Goal: Information Seeking & Learning: Learn about a topic

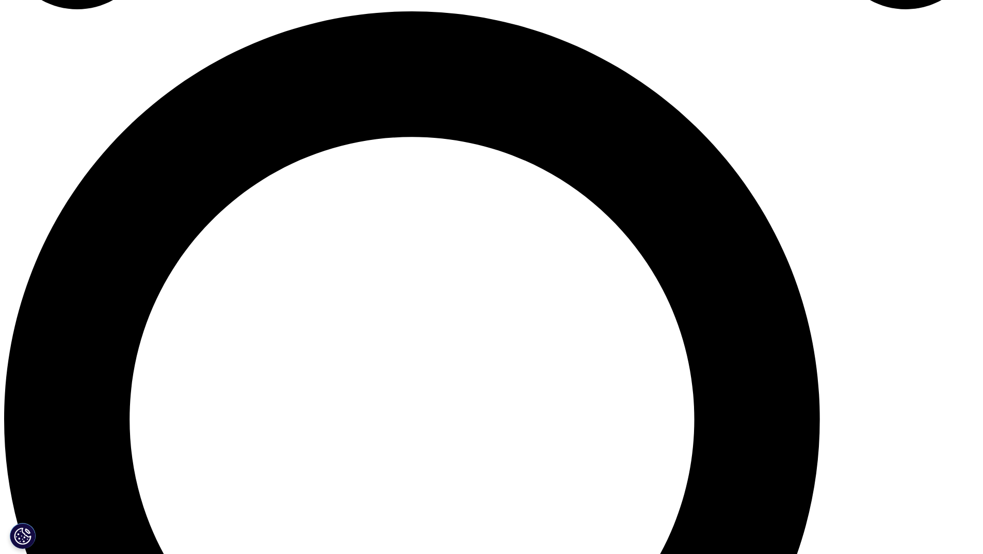
scroll to position [1032, 0]
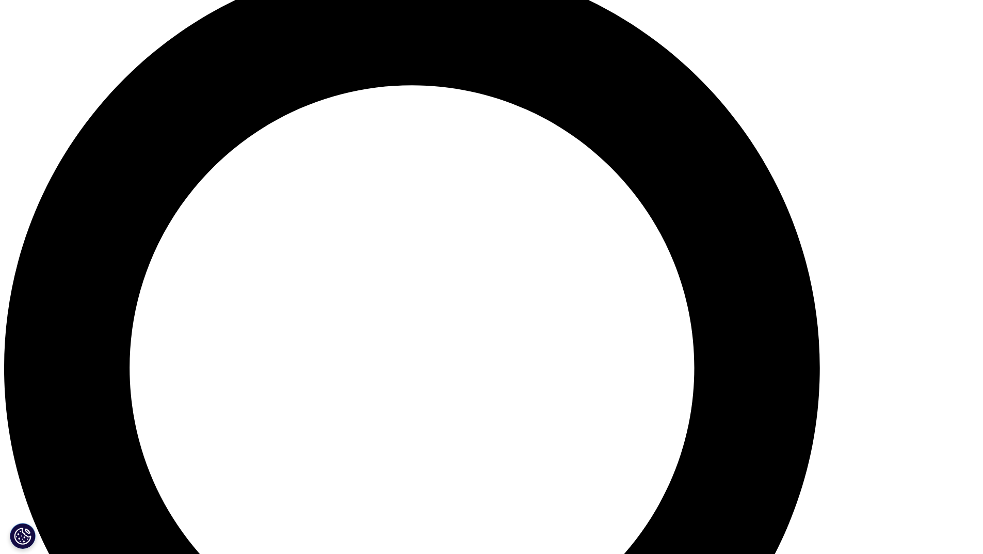
drag, startPoint x: 374, startPoint y: 402, endPoint x: 320, endPoint y: 377, distance: 58.9
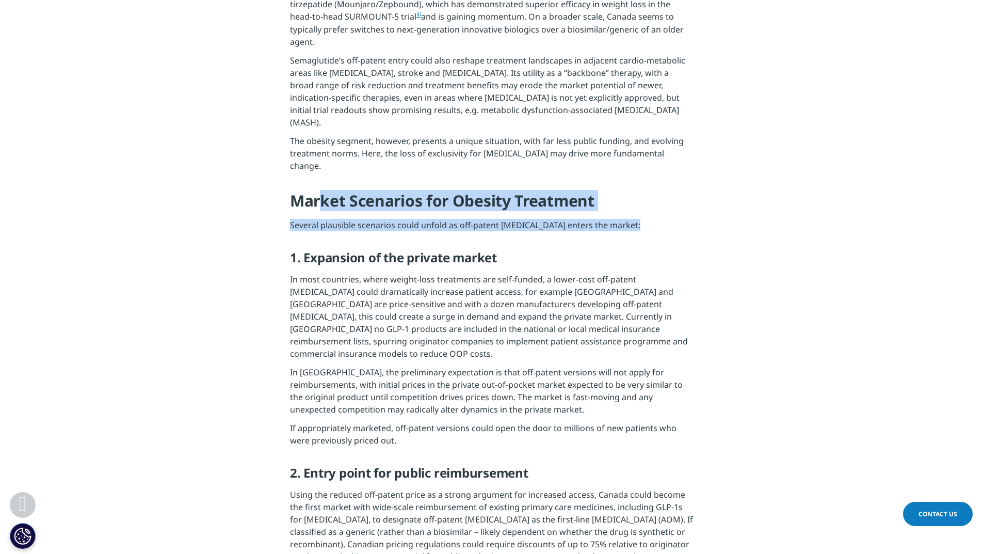
click at [320, 219] on h4 "Market Scenarios for Obesity Treatment" at bounding box center [491, 204] width 403 height 28
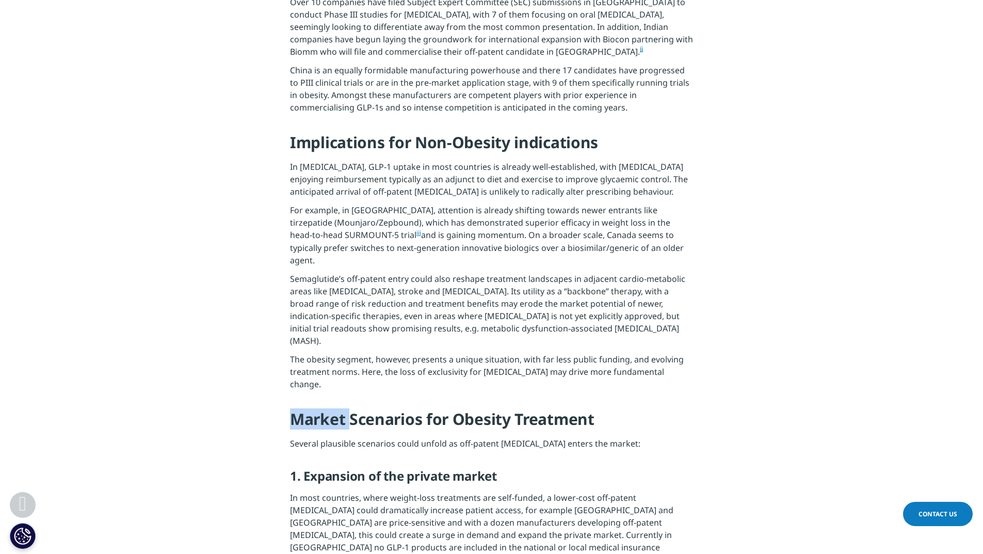
click at [320, 409] on h4 "Market Scenarios for Obesity Treatment" at bounding box center [491, 423] width 403 height 28
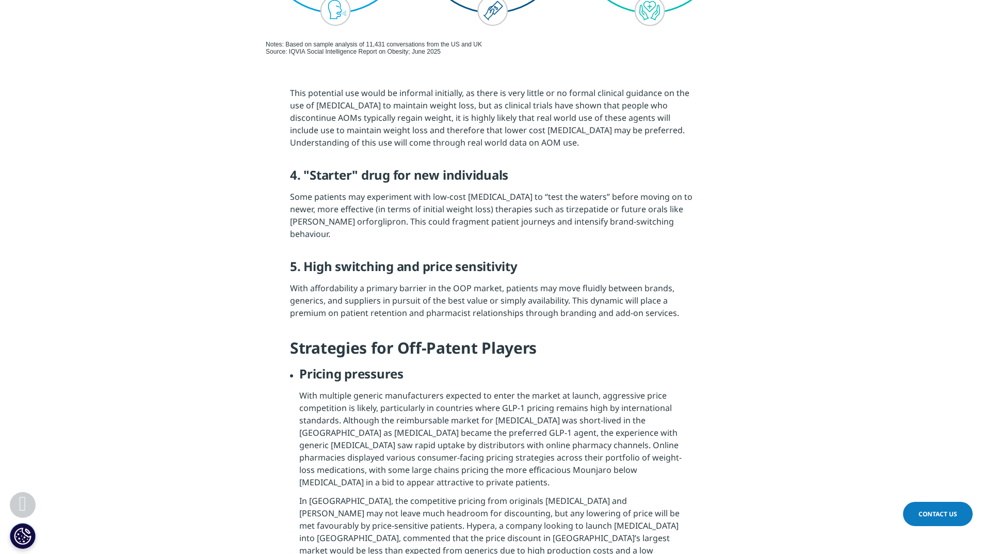
scroll to position [2219, 0]
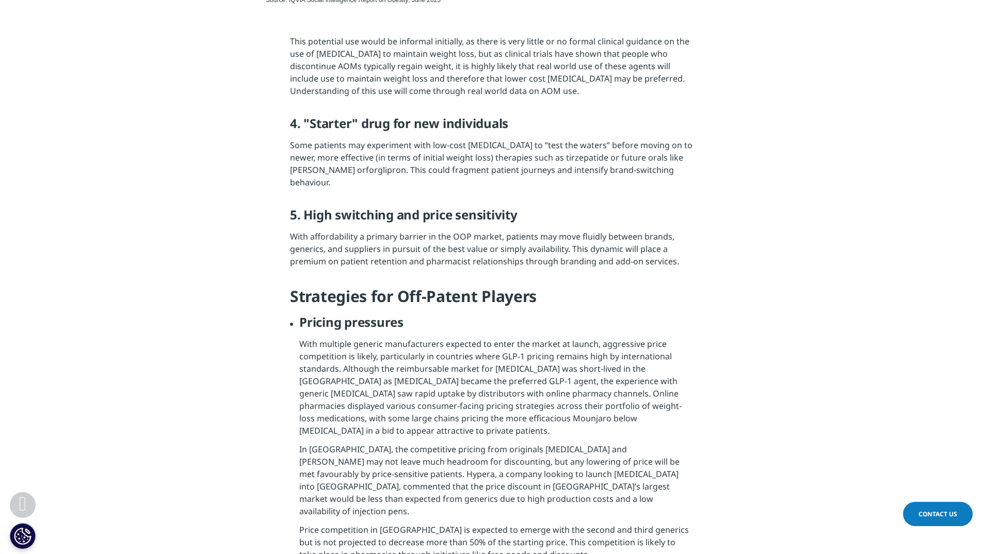
click at [326, 338] on p "With multiple generic manufacturers expected to enter the market at launch, agg…" at bounding box center [496, 390] width 394 height 105
click at [325, 338] on p "With multiple generic manufacturers expected to enter the market at launch, agg…" at bounding box center [496, 390] width 394 height 105
click at [324, 338] on p "With multiple generic manufacturers expected to enter the market at launch, agg…" at bounding box center [496, 390] width 394 height 105
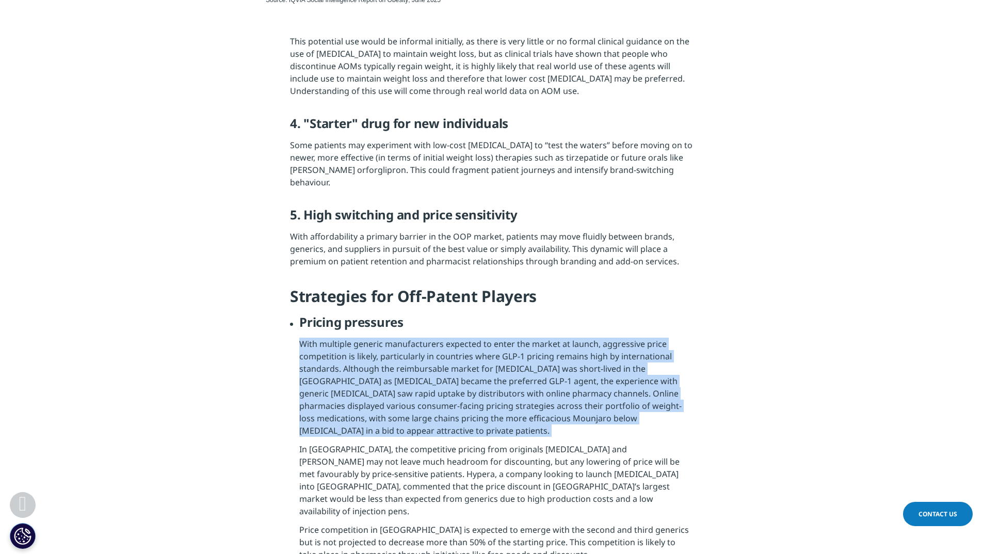
click at [324, 338] on p "With multiple generic manufacturers expected to enter the market at launch, agg…" at bounding box center [496, 390] width 394 height 105
click at [323, 338] on p "With multiple generic manufacturers expected to enter the market at launch, agg…" at bounding box center [496, 390] width 394 height 105
click at [317, 338] on p "With multiple generic manufacturers expected to enter the market at launch, agg…" at bounding box center [496, 390] width 394 height 105
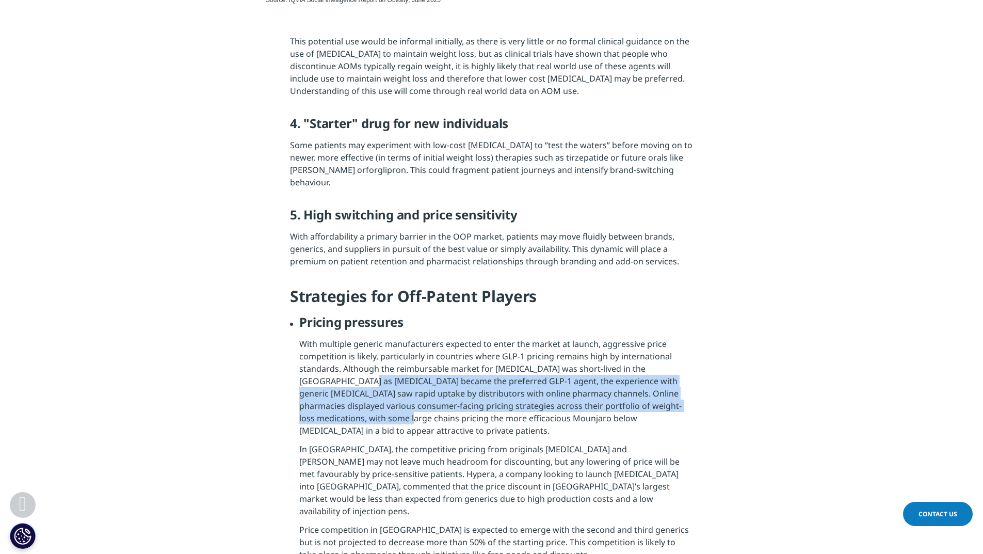
drag, startPoint x: 300, startPoint y: 307, endPoint x: 286, endPoint y: 352, distance: 46.9
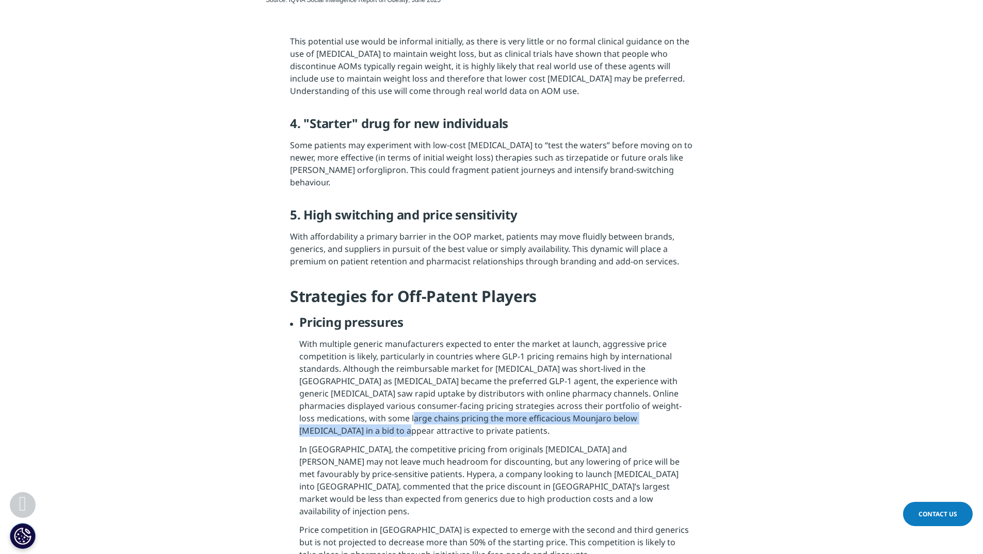
drag, startPoint x: 284, startPoint y: 352, endPoint x: 630, endPoint y: 349, distance: 346.3
click at [637, 348] on p "With multiple generic manufacturers expected to enter the market at launch, agg…" at bounding box center [496, 390] width 394 height 105
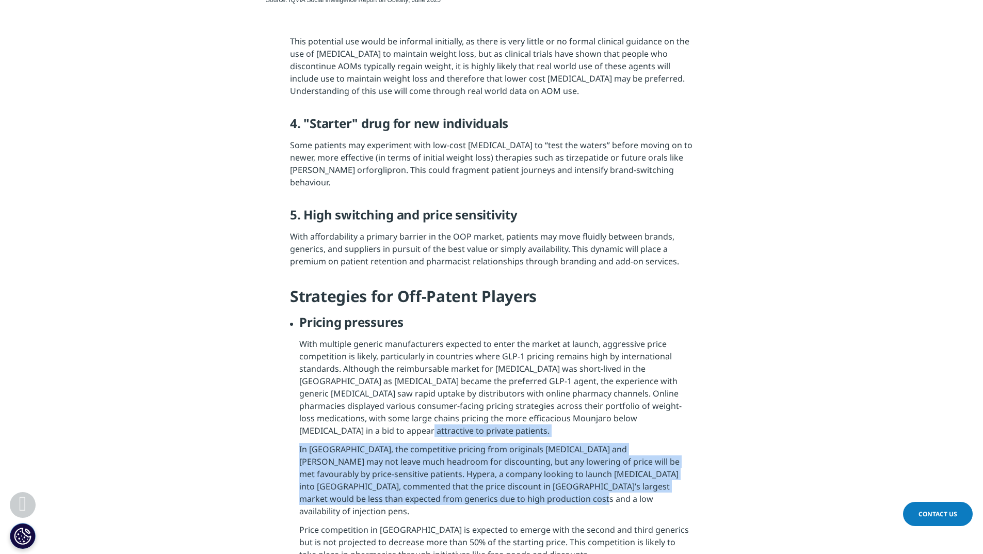
drag, startPoint x: 689, startPoint y: 346, endPoint x: 492, endPoint y: 403, distance: 205.2
click at [494, 406] on li "Pricing pressures With multiple generic manufacturers expected to enter the mar…" at bounding box center [496, 472] width 394 height 316
click at [495, 443] on p "In [GEOGRAPHIC_DATA], the competitive pricing from originals [MEDICAL_DATA] and…" at bounding box center [496, 483] width 394 height 81
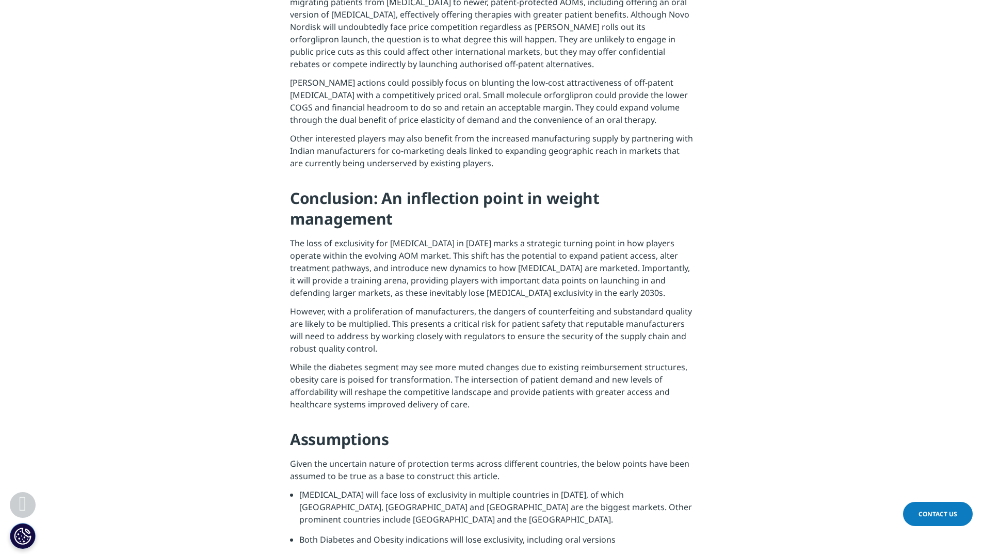
scroll to position [3767, 0]
